Goal: Navigation & Orientation: Find specific page/section

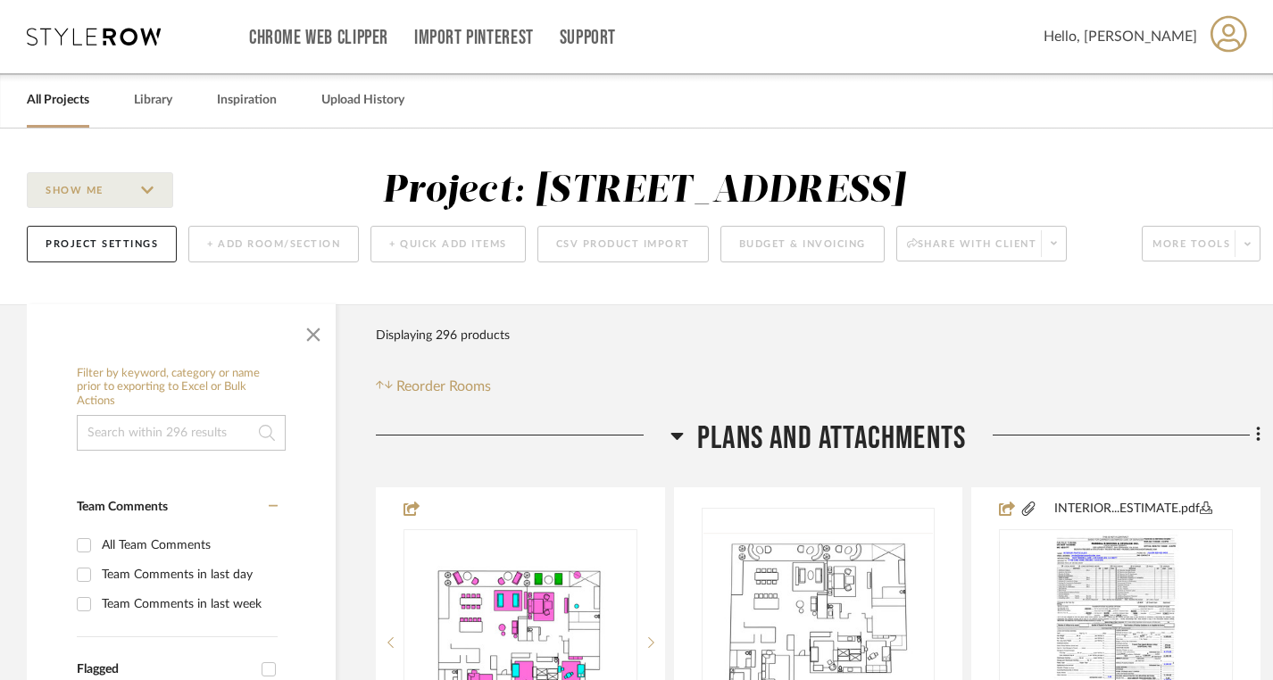
click at [32, 113] on div "All Projects" at bounding box center [58, 100] width 63 height 54
click at [51, 93] on link "All Projects" at bounding box center [58, 100] width 63 height 24
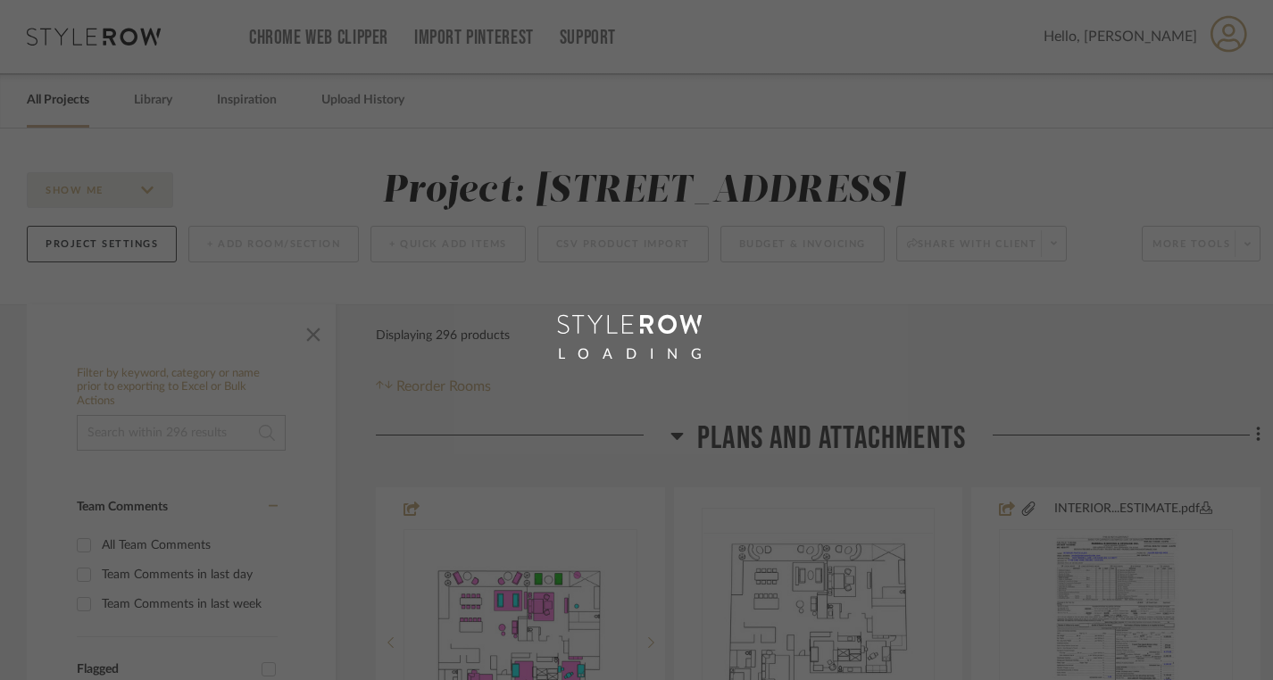
click at [51, 93] on div "LOADING" at bounding box center [636, 340] width 1273 height 680
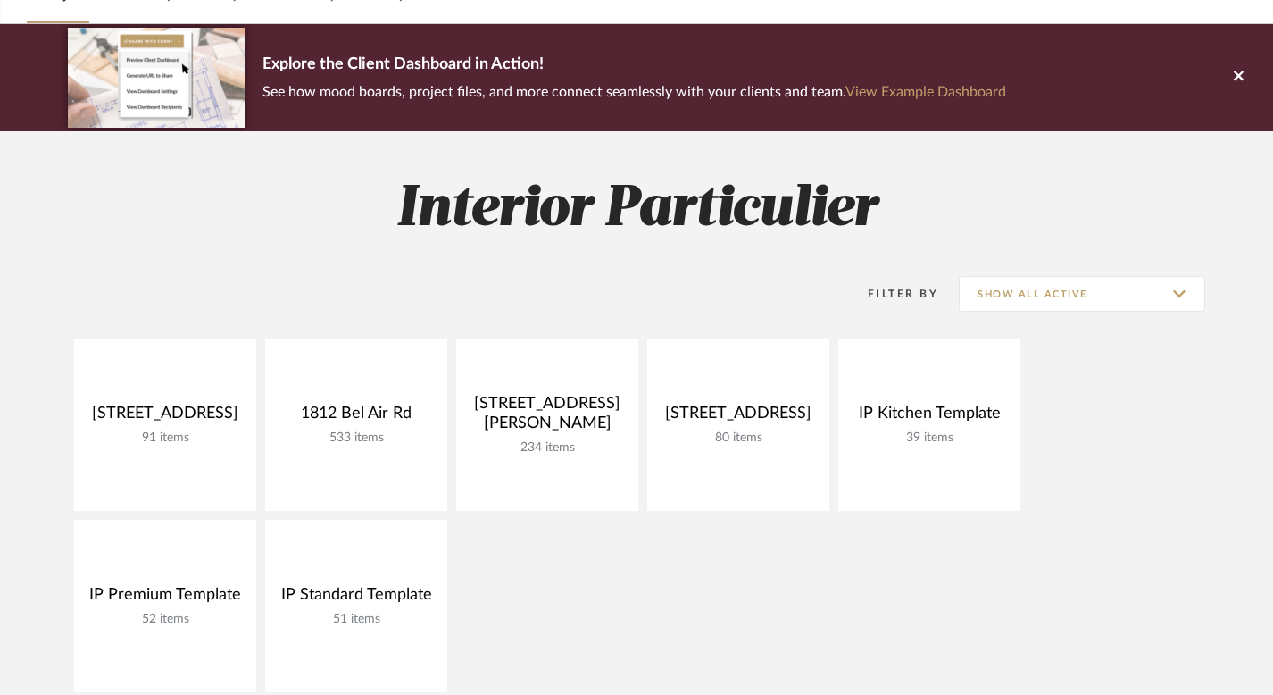
scroll to position [105, 0]
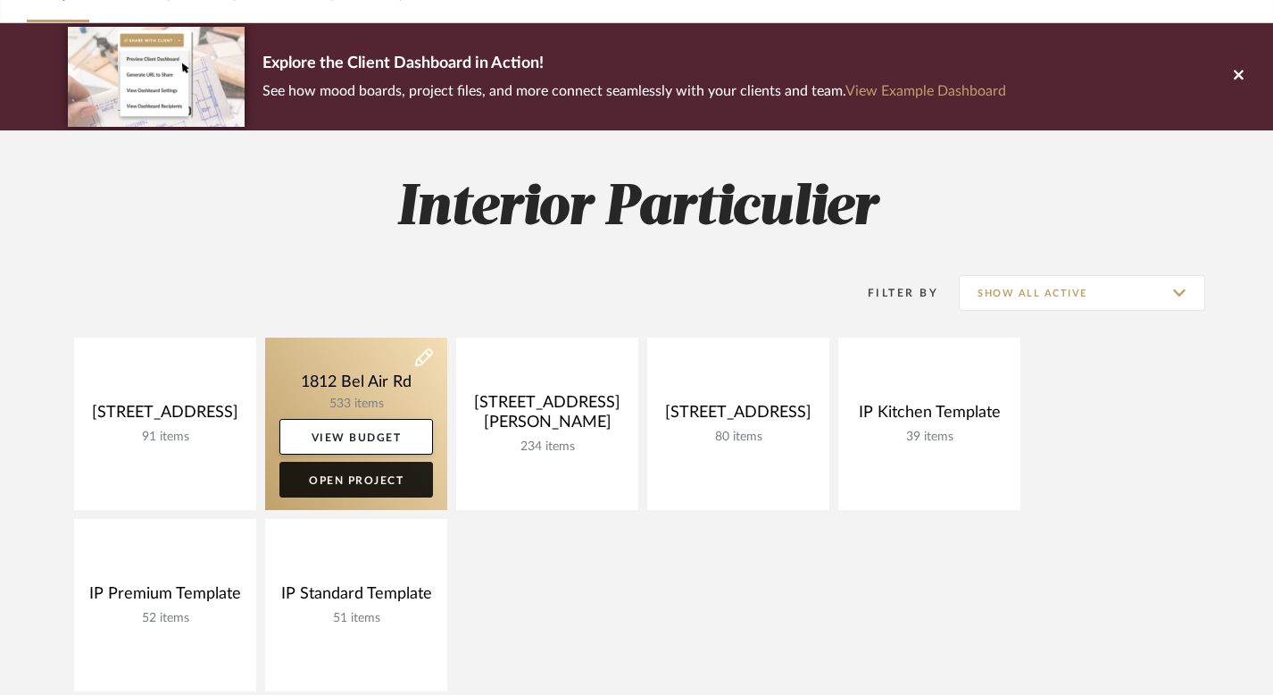
click at [346, 492] on link "Open Project" at bounding box center [356, 480] width 154 height 36
